Goal: Transaction & Acquisition: Purchase product/service

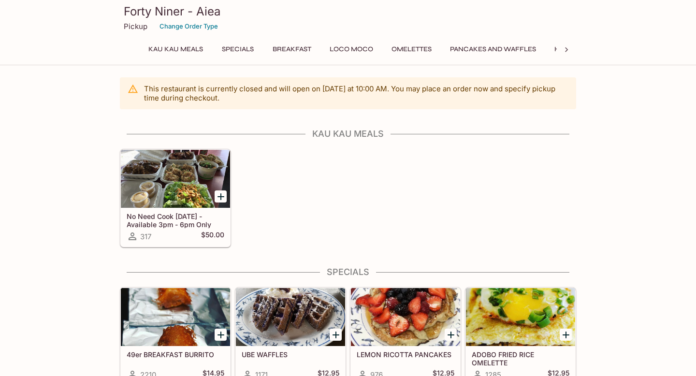
scroll to position [0, 0]
click at [351, 46] on button "Loco Moco" at bounding box center [351, 50] width 54 height 14
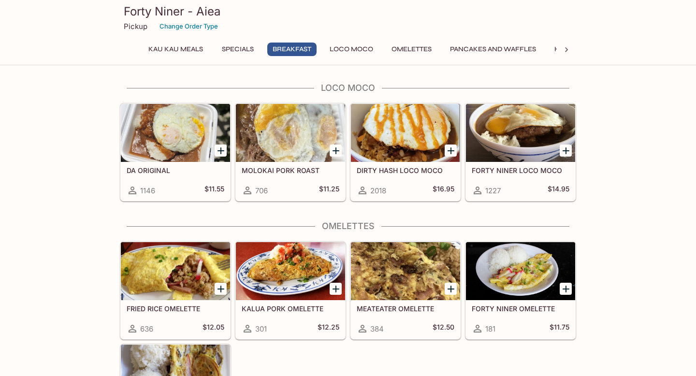
scroll to position [768, 0]
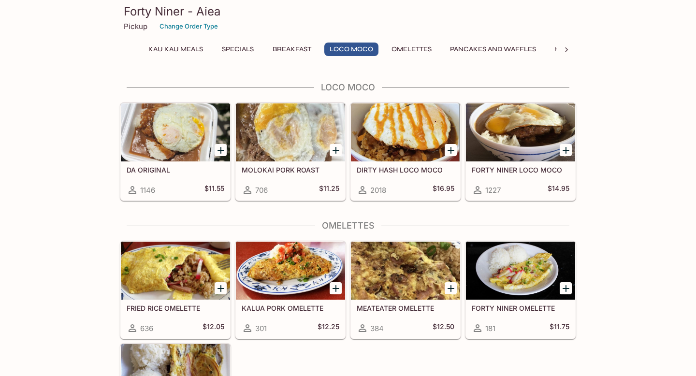
click at [564, 150] on icon "Add FORTY NINER LOCO MOCO" at bounding box center [565, 150] width 7 height 7
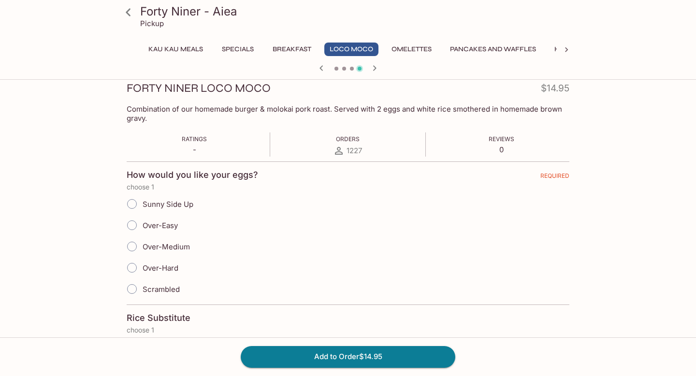
scroll to position [110, 0]
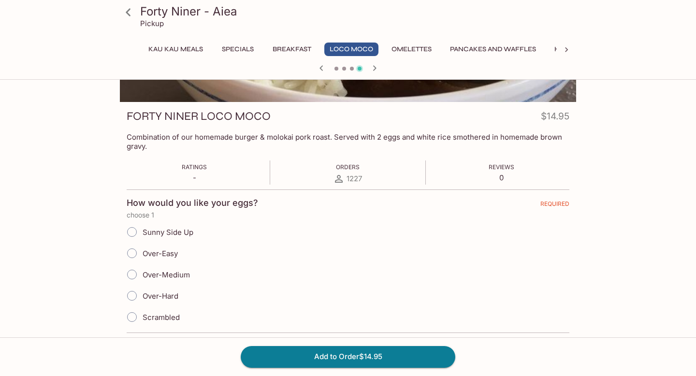
click at [172, 247] on label "Over-Easy" at bounding box center [149, 253] width 57 height 21
click at [142, 247] on input "Over-Easy" at bounding box center [132, 253] width 20 height 20
radio input "true"
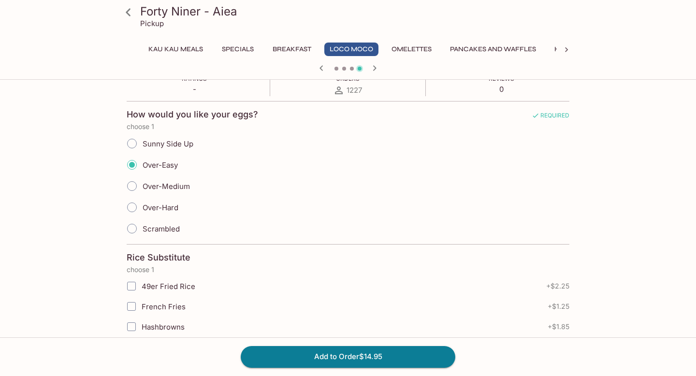
scroll to position [241, 0]
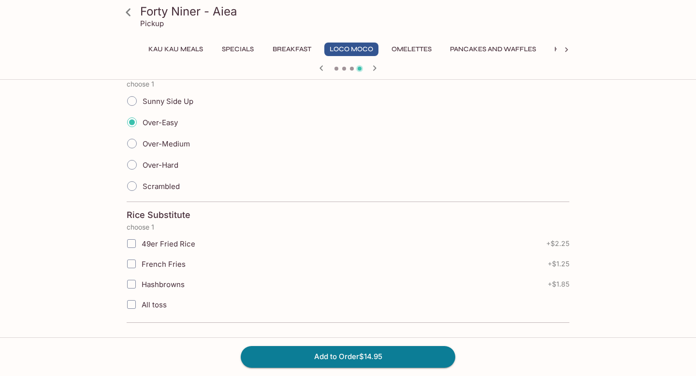
click at [173, 246] on span "49er Fried Rice" at bounding box center [169, 243] width 54 height 9
click at [141, 246] on input "49er Fried Rice" at bounding box center [131, 243] width 19 height 19
checkbox input "true"
click at [314, 358] on button "Add to Order $17.20" at bounding box center [348, 356] width 214 height 21
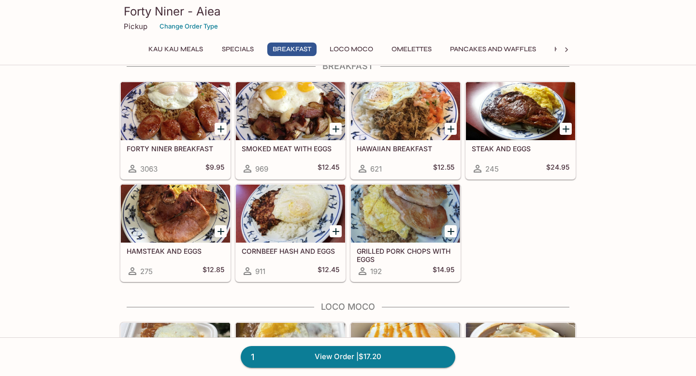
scroll to position [545, 0]
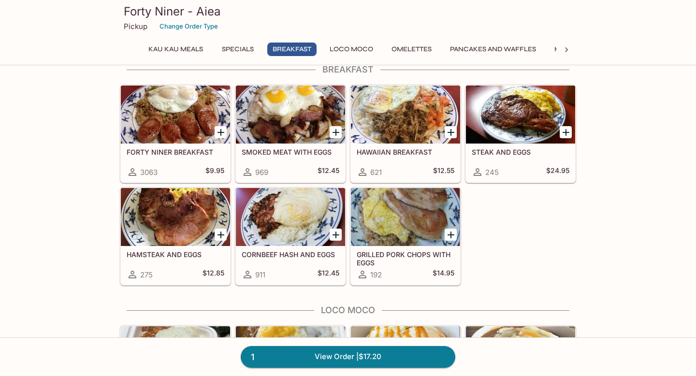
click at [205, 134] on div at bounding box center [175, 115] width 109 height 58
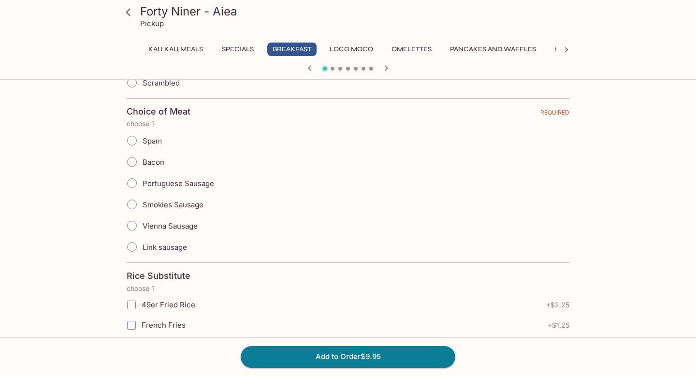
scroll to position [330, 0]
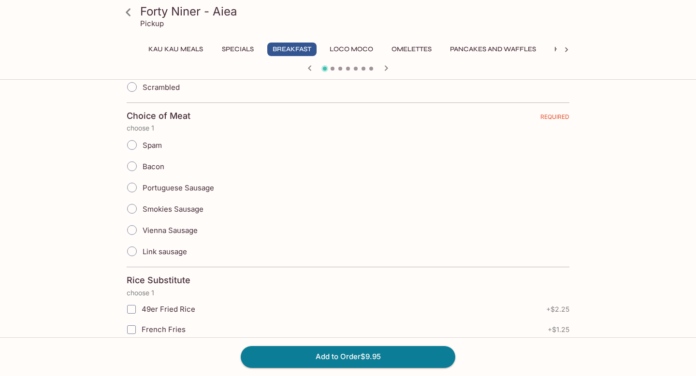
click at [153, 228] on span "Vienna Sausage" at bounding box center [170, 230] width 55 height 9
click at [142, 228] on input "Vienna Sausage" at bounding box center [132, 230] width 20 height 20
radio input "true"
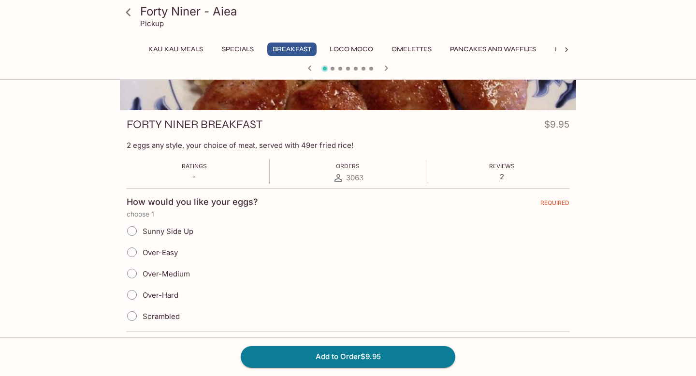
scroll to position [147, 0]
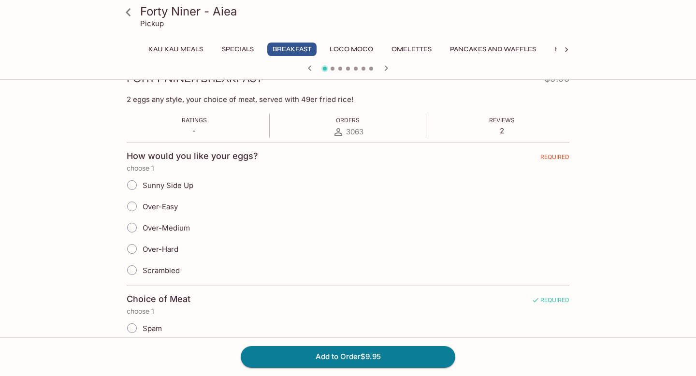
click at [172, 203] on span "Over-Easy" at bounding box center [160, 206] width 35 height 9
click at [142, 203] on input "Over-Easy" at bounding box center [132, 206] width 20 height 20
radio input "true"
click at [304, 365] on button "Add to Order $9.95" at bounding box center [348, 356] width 214 height 21
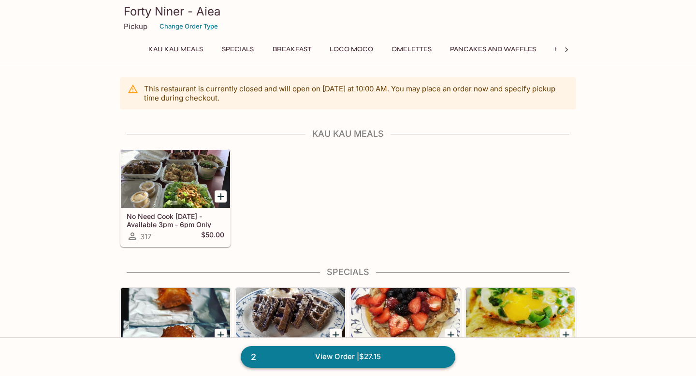
click at [375, 361] on link "2 View Order | $27.15" at bounding box center [348, 356] width 214 height 21
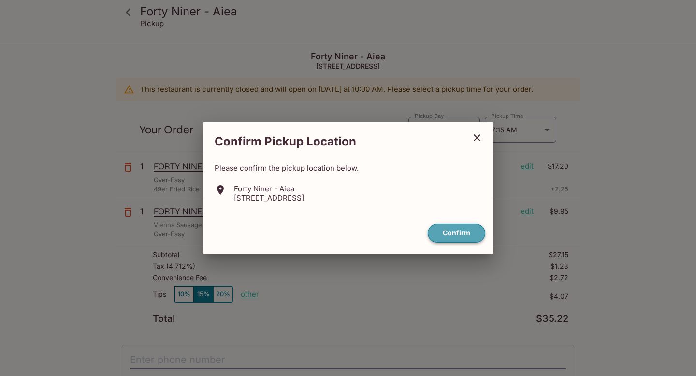
click at [457, 237] on button "Confirm" at bounding box center [456, 233] width 57 height 19
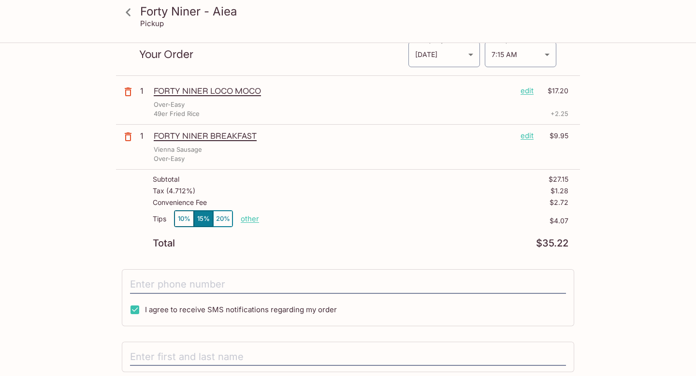
scroll to position [57, 0]
